Goal: Information Seeking & Learning: Learn about a topic

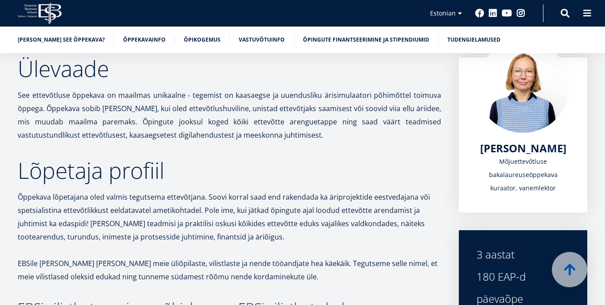
scroll to position [129, 0]
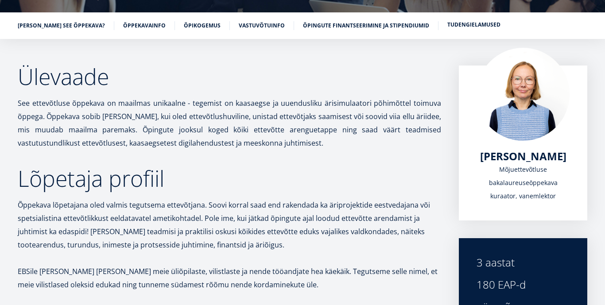
click at [455, 24] on link "Tudengielamused" at bounding box center [473, 24] width 53 height 9
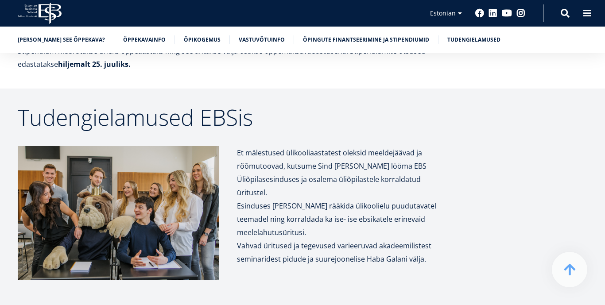
click at [449, 199] on div "Tudengielamused EBSis Et mälestused ülikooliaastatest oleksid meeldejäävad ja r…" at bounding box center [302, 254] width 605 height 297
click at [239, 42] on link "Vastuvõtuinfo" at bounding box center [262, 39] width 46 height 9
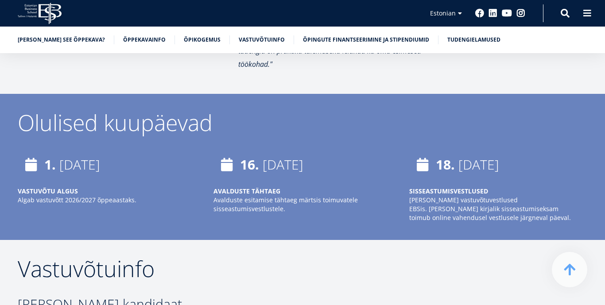
click at [268, 258] on h2 "Vastuvõtuinfo" at bounding box center [228, 269] width 420 height 22
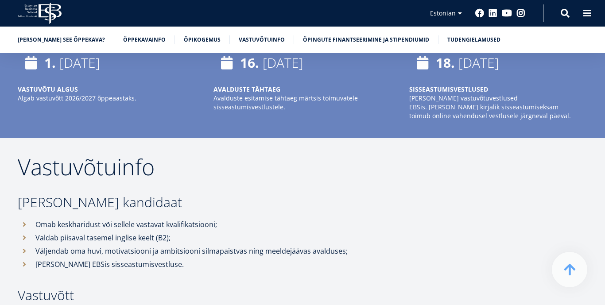
scroll to position [3105, 0]
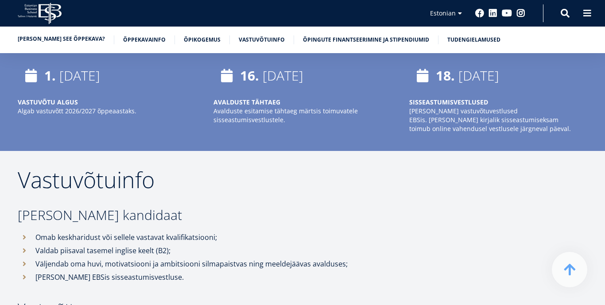
click at [64, 40] on link "[PERSON_NAME] see õppekava?" at bounding box center [61, 39] width 87 height 9
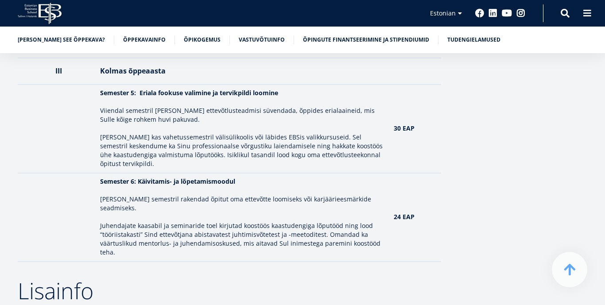
scroll to position [1434, 0]
